Goal: Information Seeking & Learning: Find specific fact

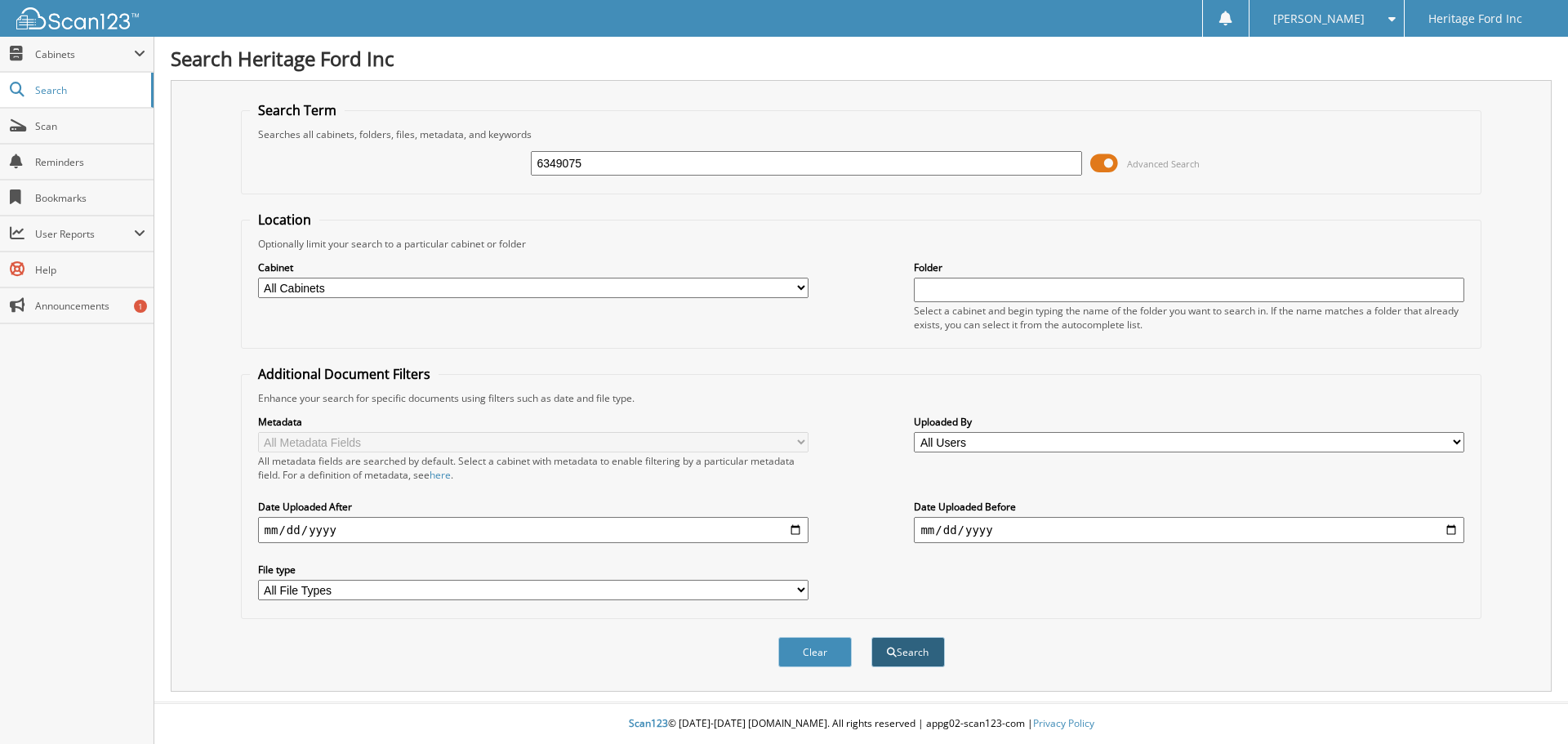
type input "6349075"
click at [921, 661] on button "Search" at bounding box center [908, 652] width 74 height 30
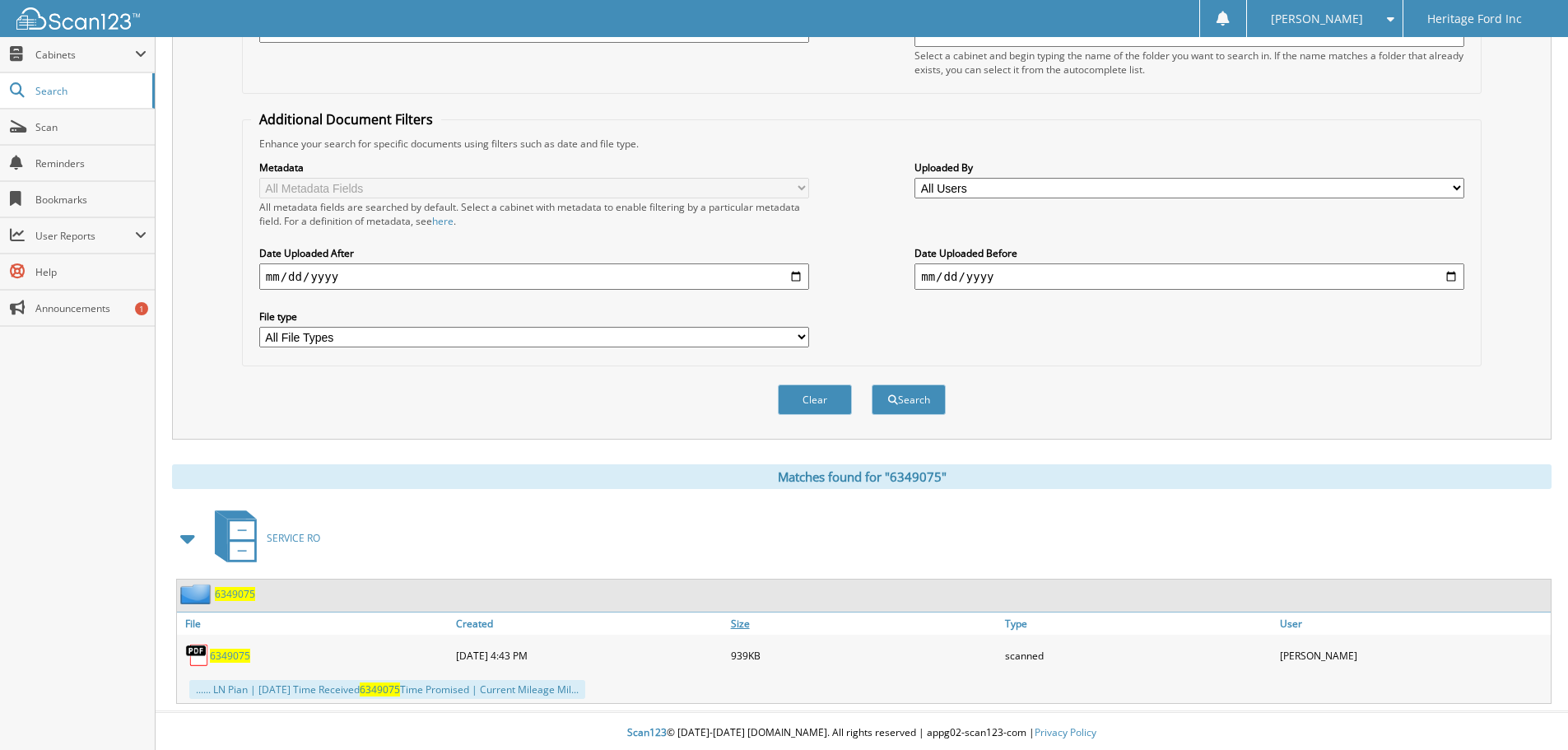
scroll to position [262, 0]
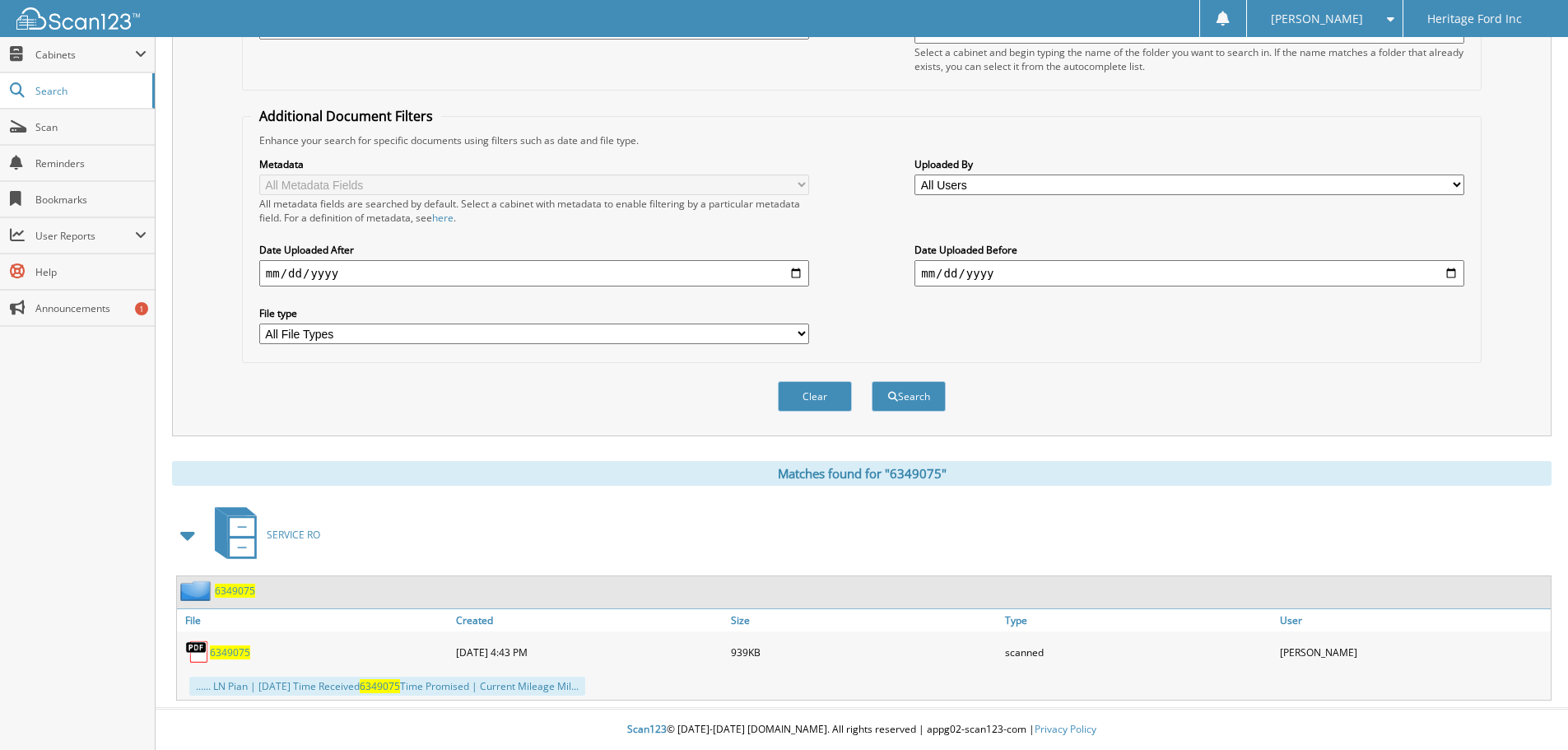
click at [238, 594] on span "6349075" at bounding box center [235, 591] width 40 height 14
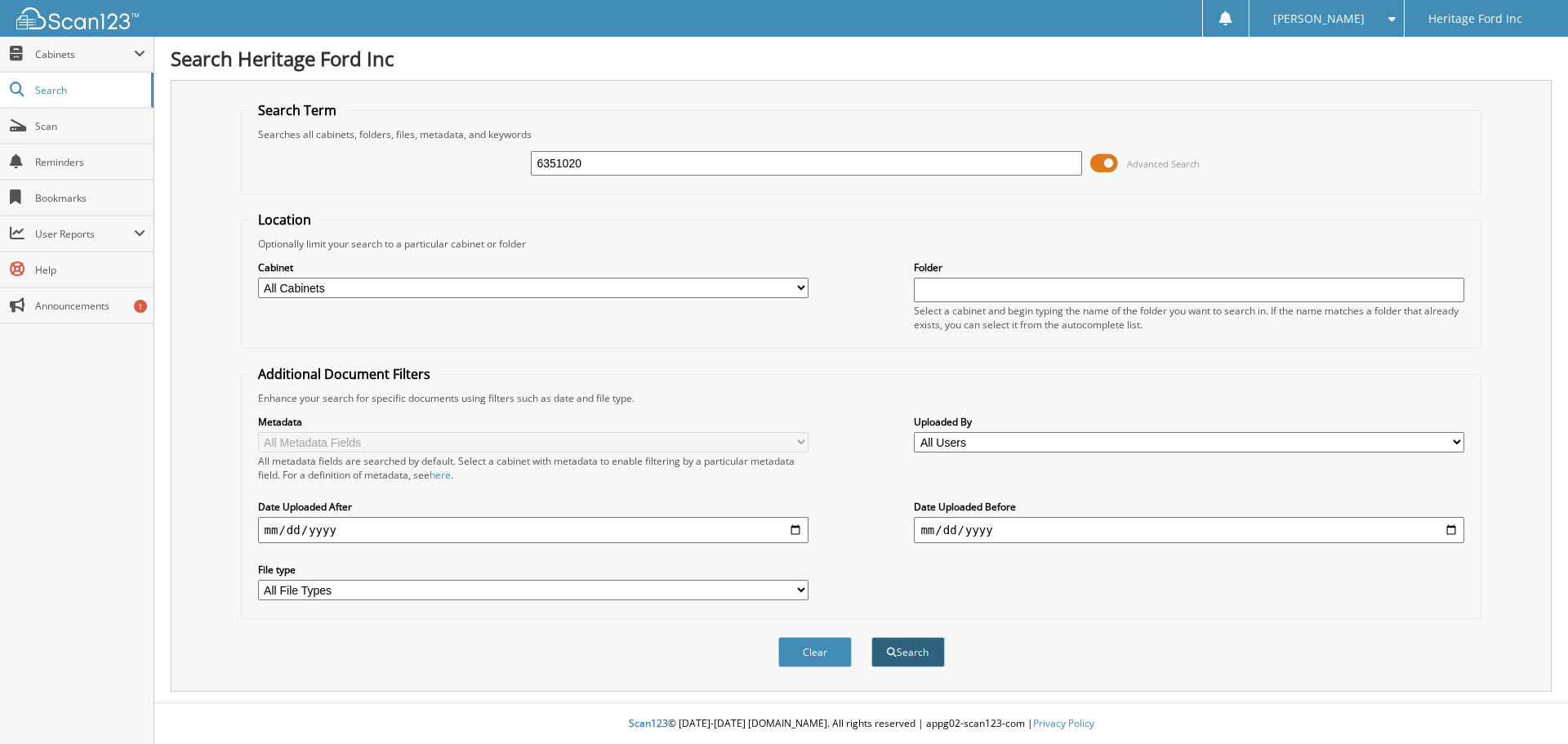
type input "6351020"
click at [930, 660] on button "Search" at bounding box center [908, 652] width 74 height 30
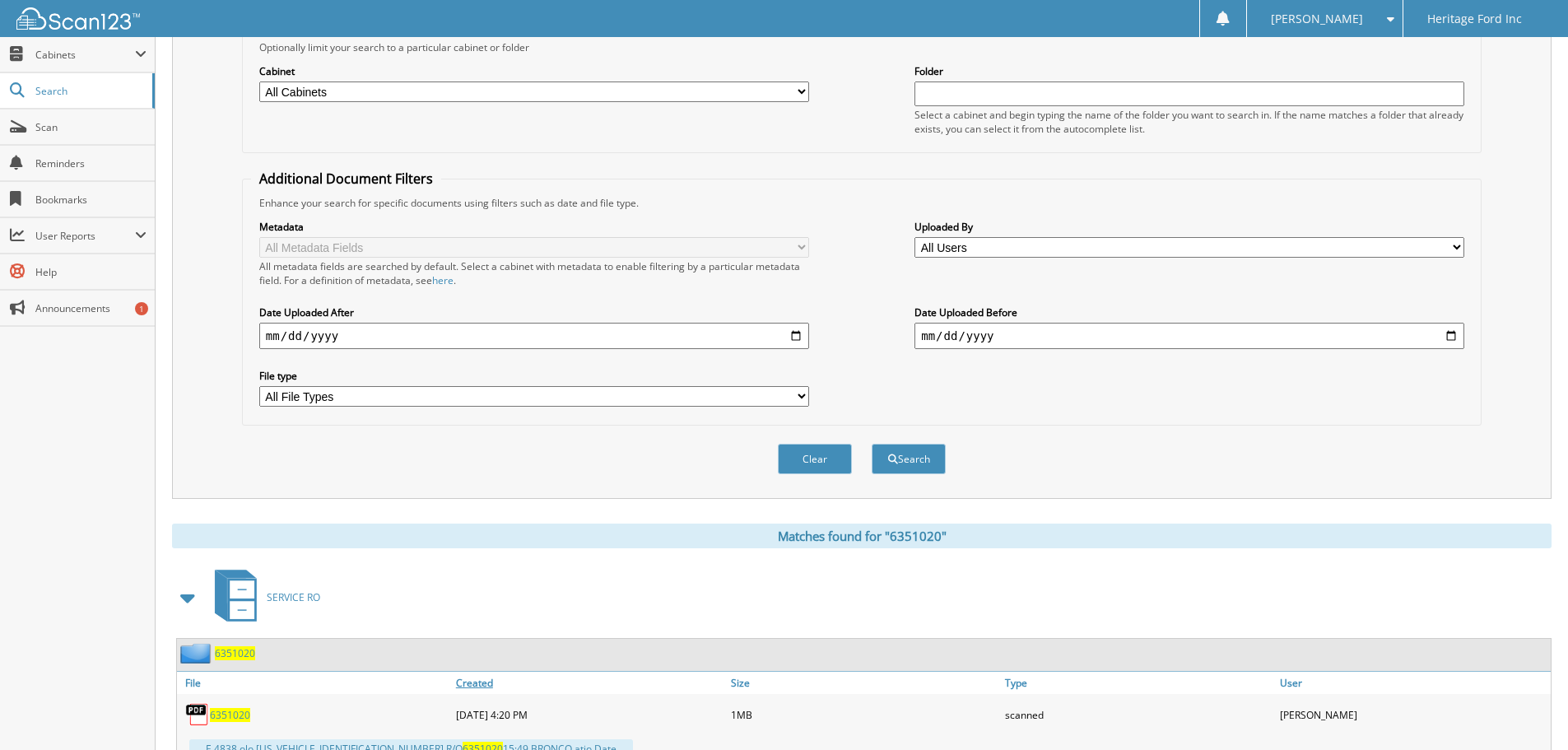
scroll to position [247, 0]
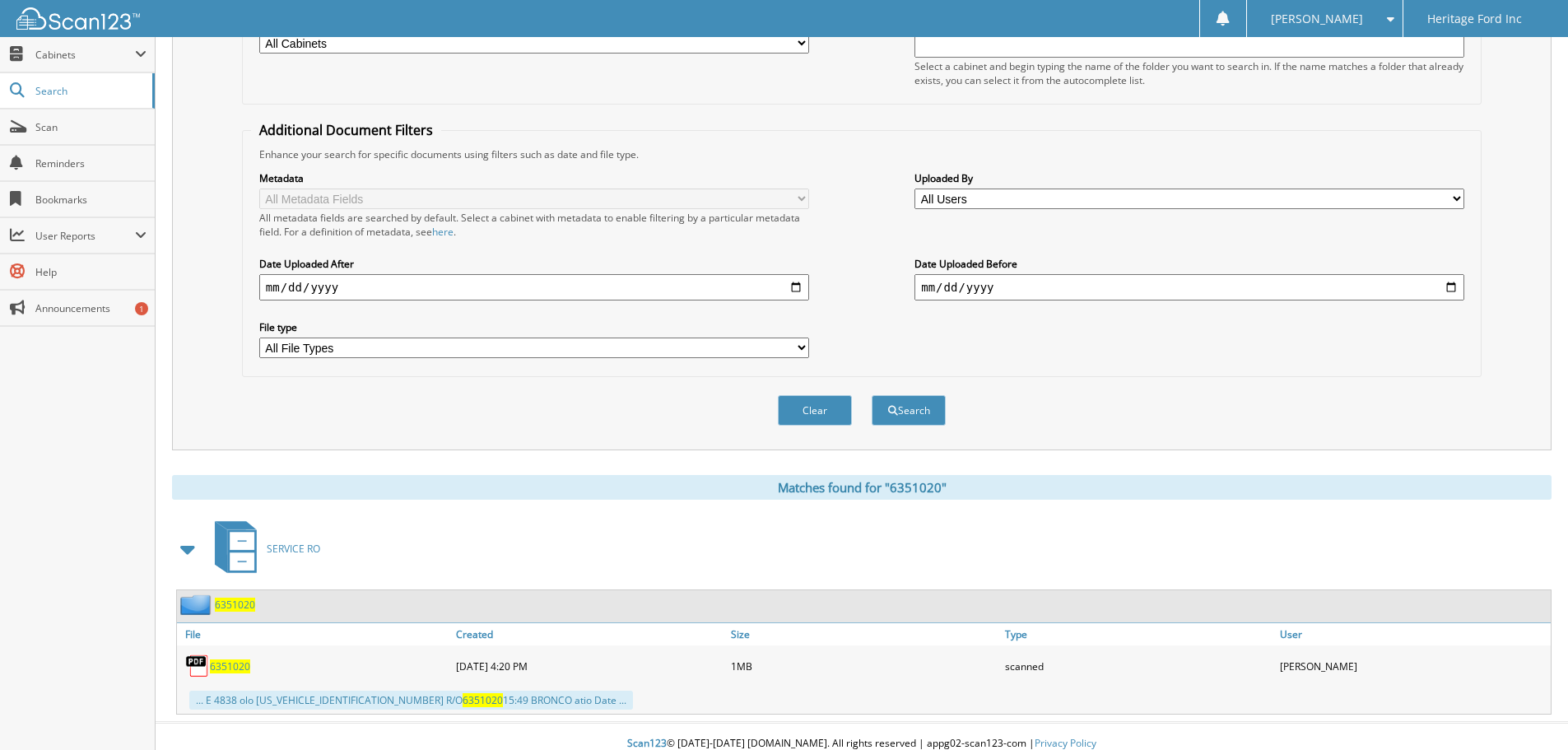
click at [241, 599] on span "6351020" at bounding box center [235, 605] width 40 height 14
